Goal: Communication & Community: Ask a question

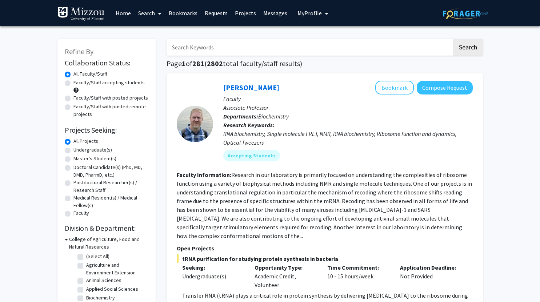
click at [278, 14] on link "Messages" at bounding box center [275, 12] width 31 height 25
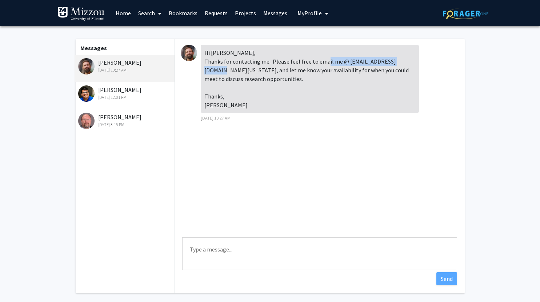
drag, startPoint x: 204, startPoint y: 70, endPoint x: 281, endPoint y: 72, distance: 76.4
click at [281, 72] on div "Hi [PERSON_NAME], Thanks for contacting me. Please feel free to email me @ [EMA…" at bounding box center [310, 79] width 218 height 68
copy div "[EMAIL_ADDRESS][DOMAIN_NAME][US_STATE]"
click at [264, 52] on div "Hi [PERSON_NAME], Thanks for contacting me. Please feel free to email me @ [EMA…" at bounding box center [310, 79] width 218 height 68
click at [133, 116] on div "[PERSON_NAME] [DATE] 3:15 PM" at bounding box center [125, 120] width 95 height 15
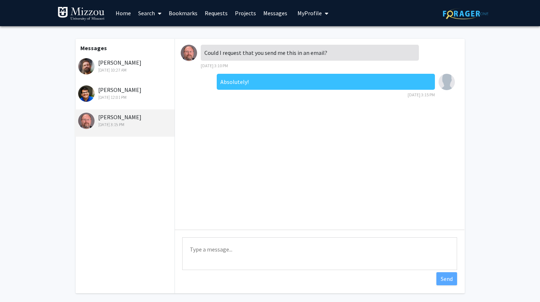
click at [134, 98] on div "[DATE] 12:01 PM" at bounding box center [125, 97] width 95 height 7
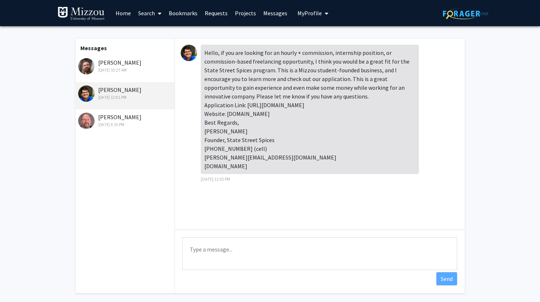
click at [120, 71] on div "[DATE] 10:27 AM" at bounding box center [125, 70] width 95 height 7
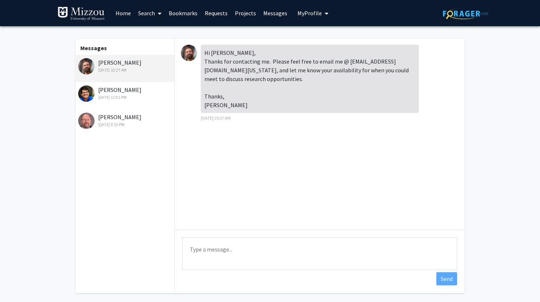
click at [191, 53] on img at bounding box center [189, 53] width 16 height 16
click at [148, 13] on link "Search" at bounding box center [150, 12] width 31 height 25
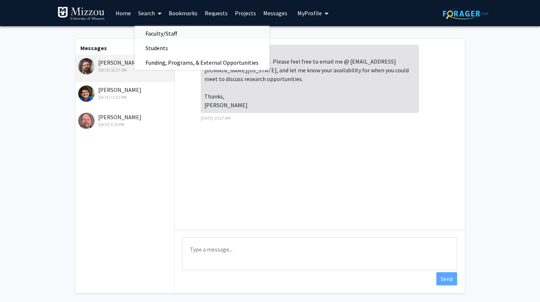
click at [166, 31] on span "Faculty/Staff" at bounding box center [161, 33] width 53 height 15
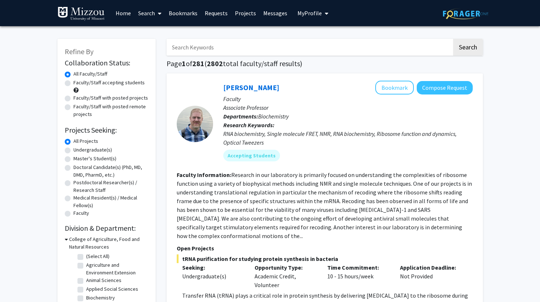
click at [198, 45] on input "Search Keywords" at bounding box center [309, 47] width 285 height 17
type input "[PERSON_NAME]"
click at [453, 39] on button "Search" at bounding box center [468, 47] width 30 height 17
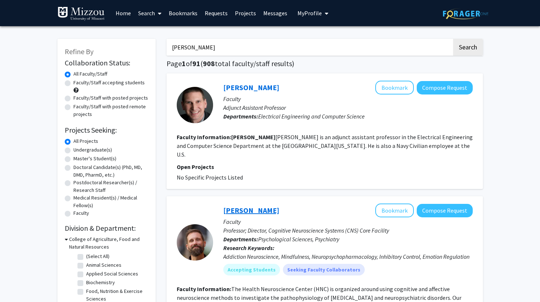
click at [247, 206] on link "[PERSON_NAME]" at bounding box center [251, 210] width 56 height 9
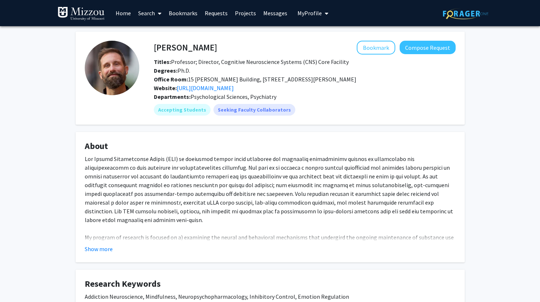
click at [273, 12] on link "Messages" at bounding box center [275, 12] width 31 height 25
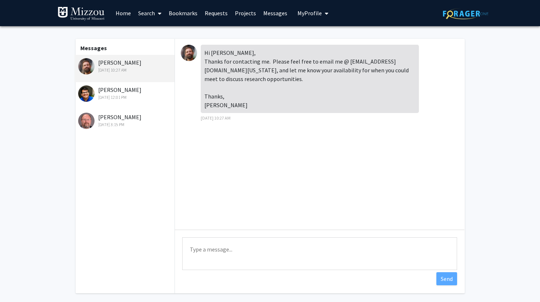
click at [109, 122] on div "[DATE] 3:15 PM" at bounding box center [125, 124] width 95 height 7
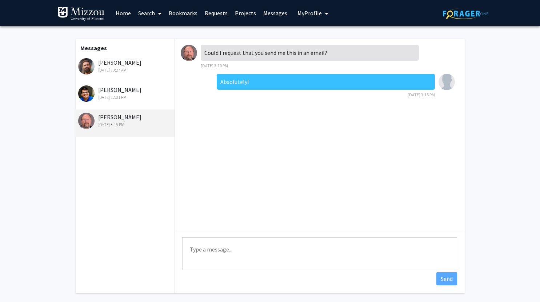
click at [144, 13] on link "Search" at bounding box center [150, 12] width 31 height 25
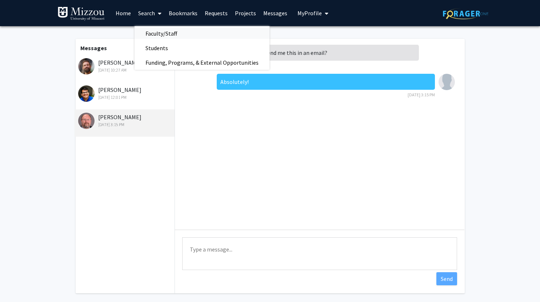
click at [157, 29] on span "Faculty/Staff" at bounding box center [161, 33] width 53 height 15
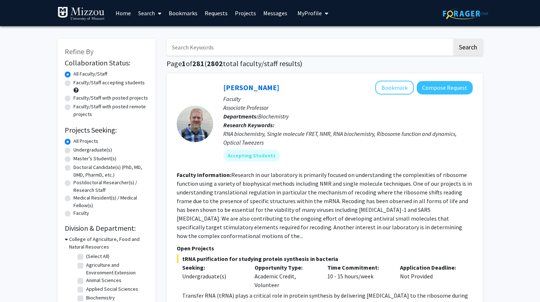
click at [253, 52] on input "Search Keywords" at bounding box center [309, 47] width 285 height 17
type input "addiction"
click at [473, 47] on button "Search" at bounding box center [468, 47] width 30 height 17
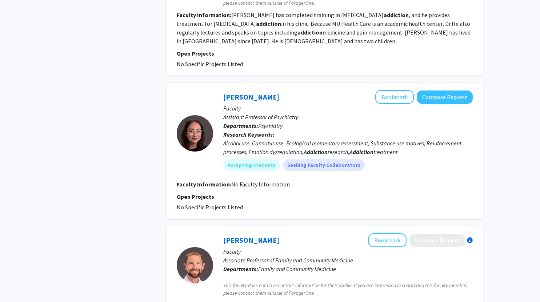
scroll to position [423, 0]
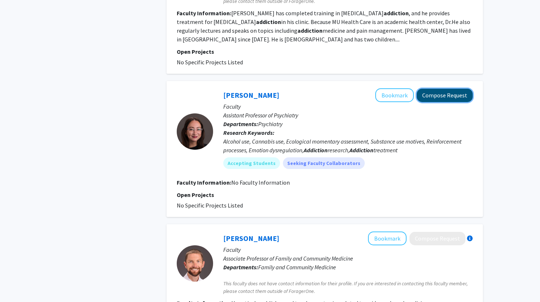
click at [437, 96] on button "Compose Request" at bounding box center [445, 95] width 56 height 13
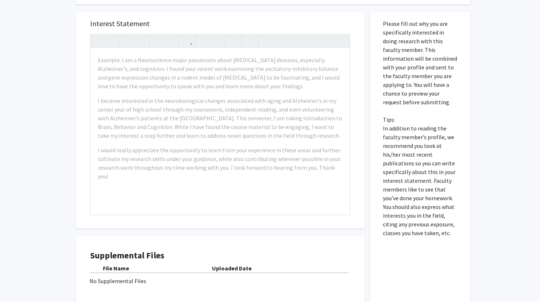
scroll to position [132, 0]
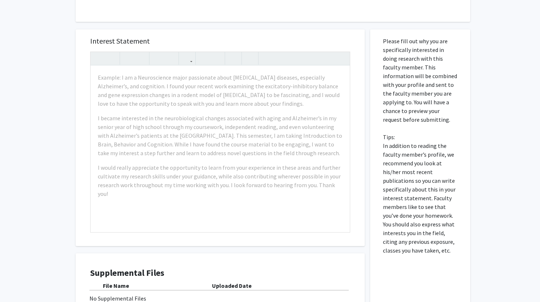
click at [502, 113] on div "All Requests Request for [PERSON_NAME] Request for [PERSON_NAME] Departments: P…" at bounding box center [270, 130] width 540 height 473
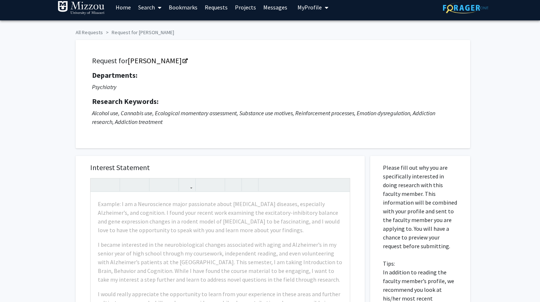
scroll to position [0, 0]
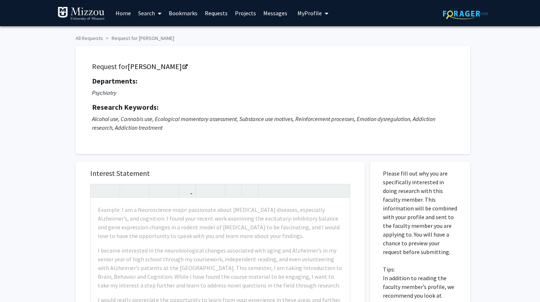
click at [279, 15] on link "Messages" at bounding box center [275, 12] width 31 height 25
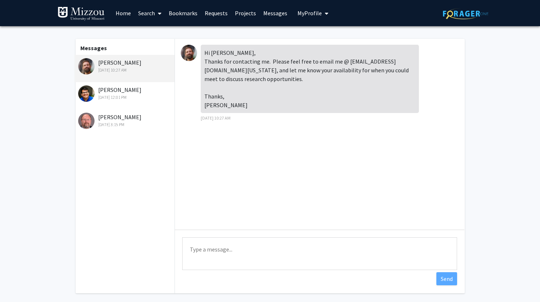
click at [219, 14] on link "Requests" at bounding box center [216, 12] width 30 height 25
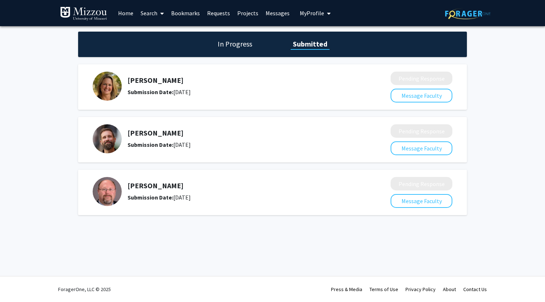
click at [151, 132] on h5 "[PERSON_NAME]" at bounding box center [240, 133] width 225 height 9
click at [151, 10] on link "Search" at bounding box center [152, 12] width 31 height 25
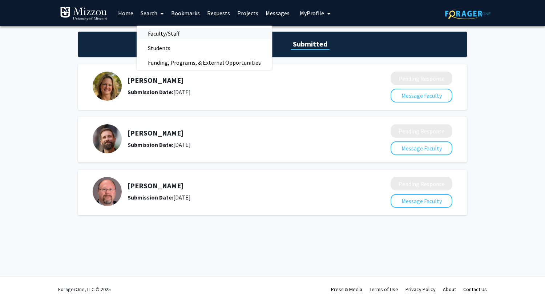
click at [165, 33] on span "Faculty/Staff" at bounding box center [163, 33] width 53 height 15
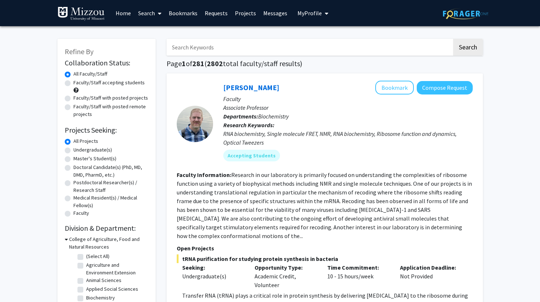
click at [227, 46] on input "Search Keywords" at bounding box center [309, 47] width 285 height 17
type input "addiction"
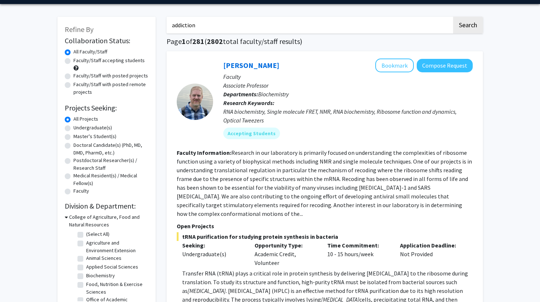
scroll to position [21, 0]
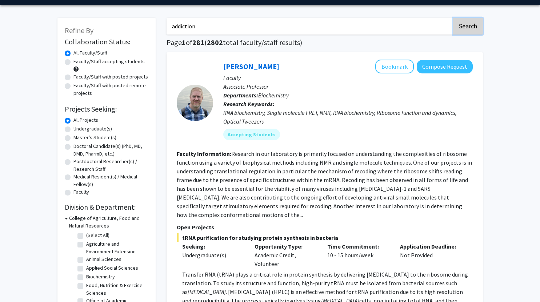
click at [468, 27] on button "Search" at bounding box center [468, 26] width 30 height 17
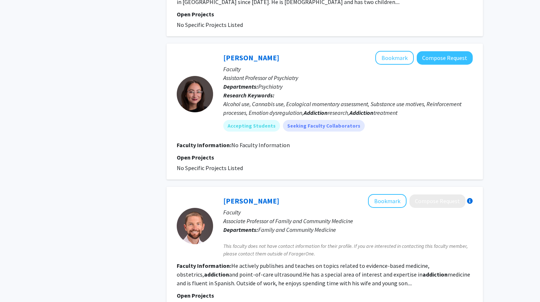
scroll to position [462, 0]
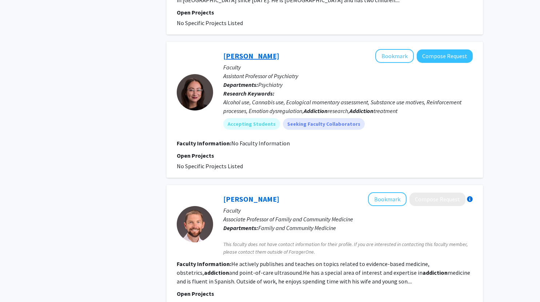
click at [260, 57] on link "[PERSON_NAME]" at bounding box center [251, 55] width 56 height 9
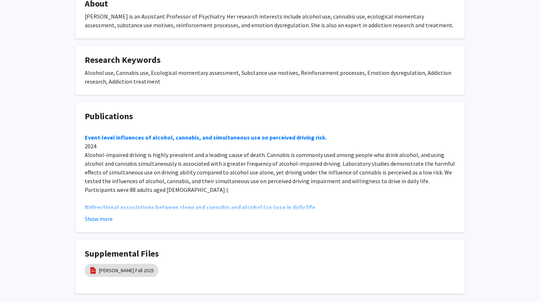
scroll to position [152, 0]
click at [103, 220] on button "Show more" at bounding box center [99, 218] width 28 height 9
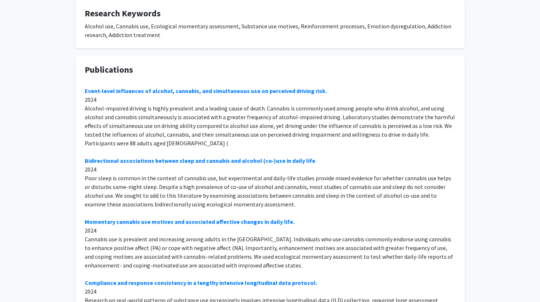
scroll to position [0, 0]
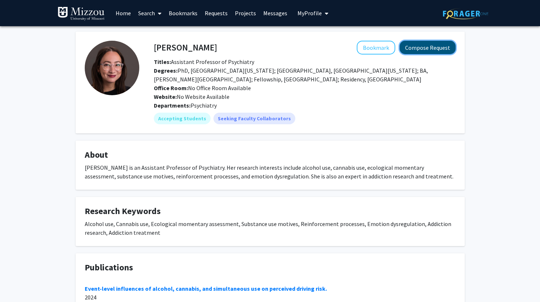
click at [423, 44] on button "Compose Request" at bounding box center [428, 47] width 56 height 13
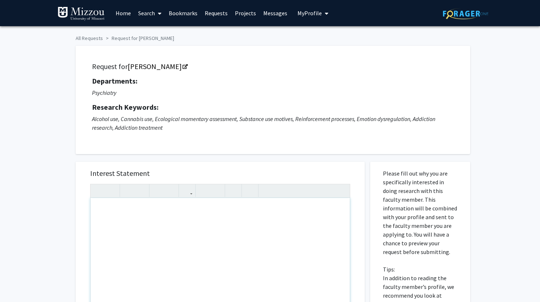
click at [241, 218] on div "Note to users with screen readers: Please press Alt+0 or Option+0 to deactivate…" at bounding box center [220, 281] width 259 height 167
paste div "Note to users with screen readers: Please press Alt+0 or Option+0 to deactivate…"
type textarea "<p>Good afternoon [PERSON_NAME], </p> <p>I'm Tiger a current senior studying ps…"
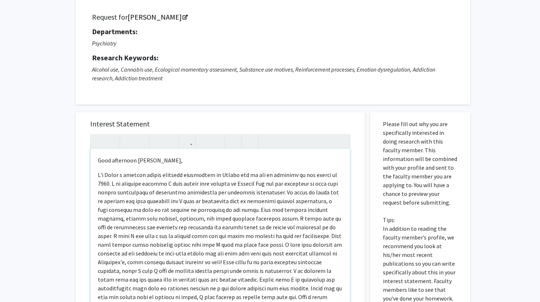
scroll to position [50, 0]
click at [171, 160] on p "Good afternoon [PERSON_NAME]," at bounding box center [220, 160] width 245 height 9
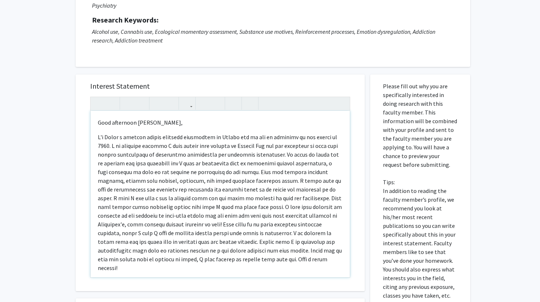
scroll to position [88, 0]
click at [223, 153] on p "Note to users with screen readers: Please press Alt+0 or Option+0 to deactivate…" at bounding box center [220, 202] width 245 height 140
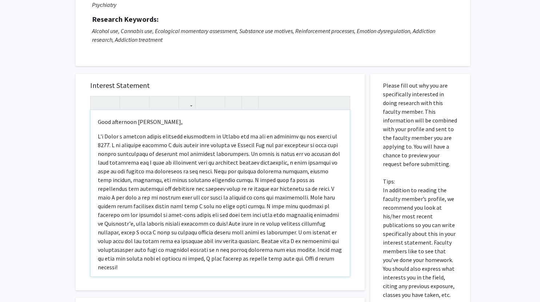
click at [128, 154] on p "Note to users with screen readers: Please press Alt+0 or Option+0 to deactivate…" at bounding box center [220, 202] width 245 height 140
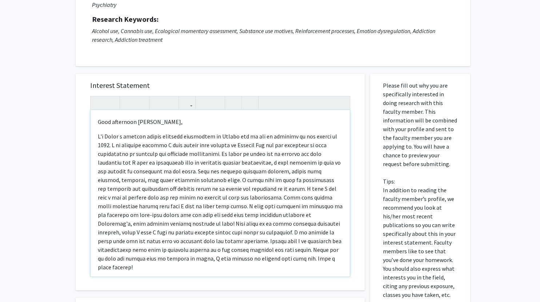
click at [158, 155] on p "Note to users with screen readers: Please press Alt+0 or Option+0 to deactivate…" at bounding box center [220, 202] width 245 height 140
click at [167, 155] on p "Note to users with screen readers: Please press Alt+0 or Option+0 to deactivate…" at bounding box center [220, 202] width 245 height 140
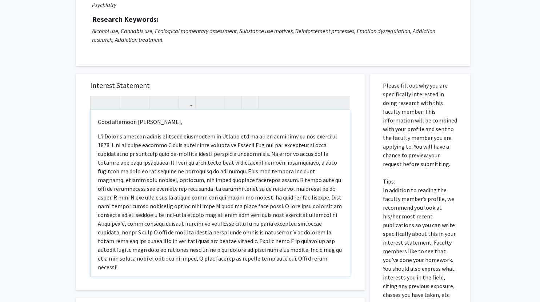
click at [204, 153] on p "Note to users with screen readers: Please press Alt+0 or Option+0 to deactivate…" at bounding box center [220, 202] width 245 height 140
click at [216, 154] on p "Note to users with screen readers: Please press Alt+0 or Option+0 to deactivate…" at bounding box center [220, 202] width 245 height 140
click at [120, 206] on p "Note to users with screen readers: Please press Alt+0 or Option+0 to deactivate…" at bounding box center [220, 202] width 245 height 140
click at [217, 224] on p "Note to users with screen readers: Please press Alt+0 or Option+0 to deactivate…" at bounding box center [220, 202] width 245 height 140
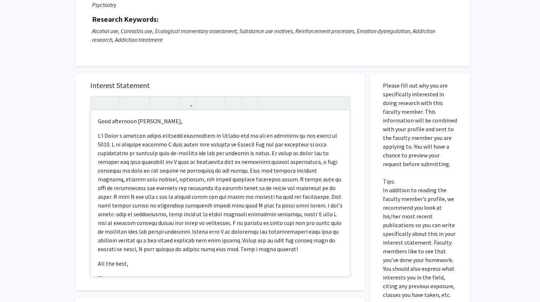
scroll to position [0, 0]
click at [249, 246] on p "Note to users with screen readers: Please press Alt+0 or Option+0 to deactivate…" at bounding box center [220, 193] width 245 height 122
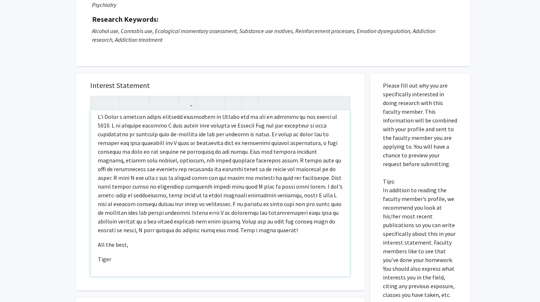
click at [233, 195] on p "Note to users with screen readers: Please press Alt+0 or Option+0 to deactivate…" at bounding box center [220, 173] width 245 height 122
type textarea "<p>Good afternoon [PERSON_NAME], </p> <p>I'm Tiger a current senior studying ps…"
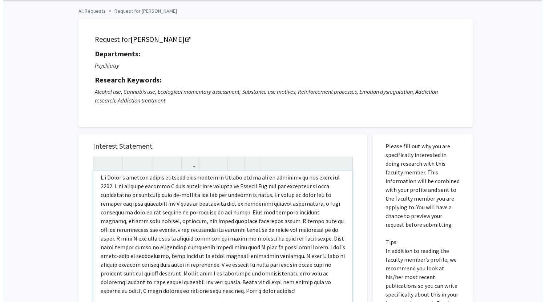
scroll to position [219, 0]
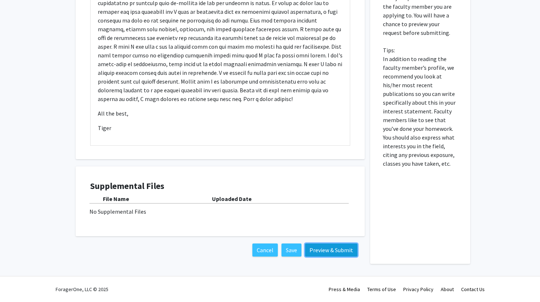
click at [326, 248] on button "Preview & Submit" at bounding box center [331, 250] width 52 height 13
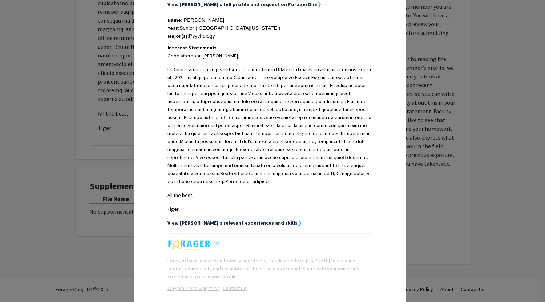
scroll to position [183, 0]
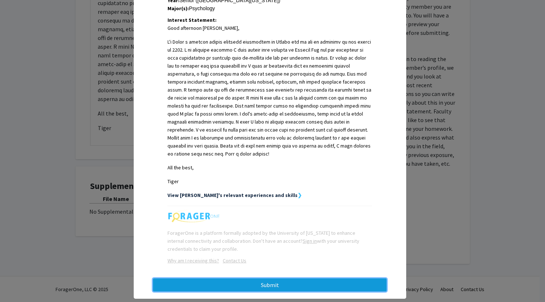
click at [325, 279] on button "Submit" at bounding box center [270, 285] width 234 height 13
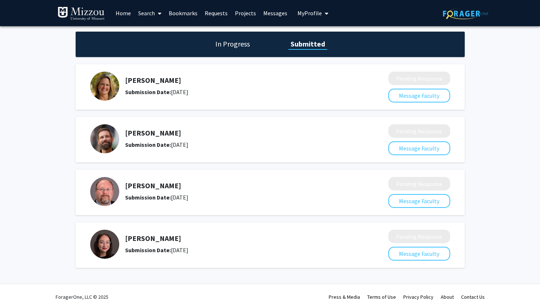
click at [157, 10] on span at bounding box center [158, 13] width 7 height 25
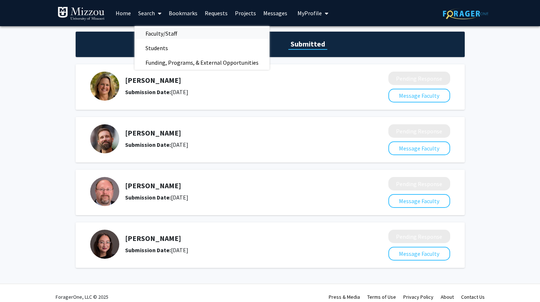
click at [163, 30] on span "Faculty/Staff" at bounding box center [161, 33] width 53 height 15
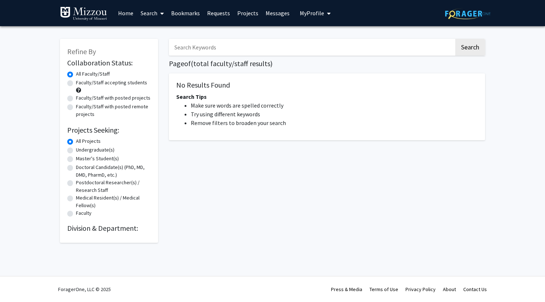
click at [272, 44] on input "Search Keywords" at bounding box center [311, 47] width 285 height 17
click at [157, 16] on link "Search" at bounding box center [152, 12] width 31 height 25
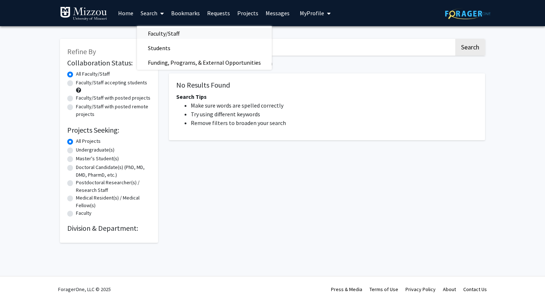
click at [157, 28] on span "Faculty/Staff" at bounding box center [163, 33] width 53 height 15
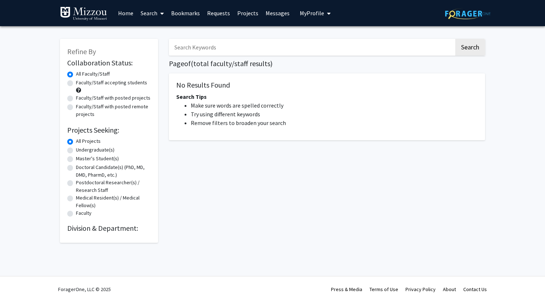
click at [204, 49] on input "Search Keywords" at bounding box center [311, 47] width 285 height 17
type input "addiction"
click at [472, 47] on button "Search" at bounding box center [471, 47] width 30 height 17
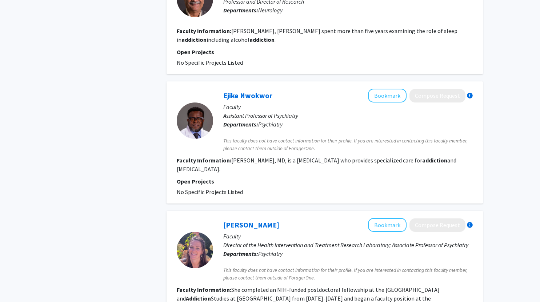
scroll to position [1164, 0]
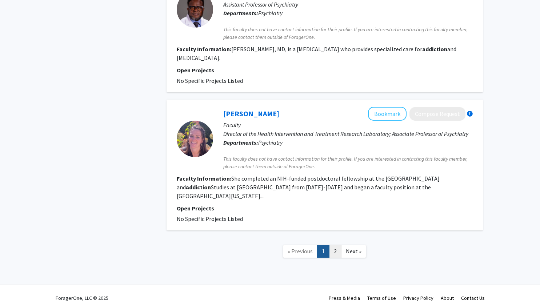
click at [337, 245] on link "2" at bounding box center [335, 251] width 12 height 13
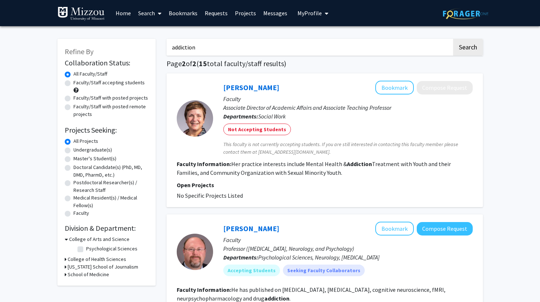
click at [284, 51] on input "addiction" at bounding box center [309, 47] width 285 height 17
type input "a"
type input "psychology"
click at [459, 49] on button "Search" at bounding box center [468, 47] width 30 height 17
